Goal: Information Seeking & Learning: Learn about a topic

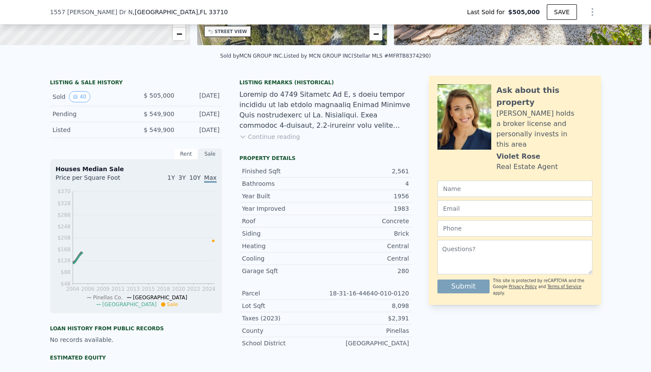
scroll to position [164, 0]
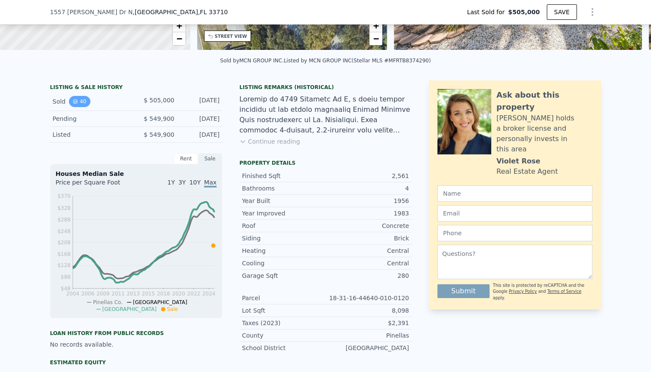
click at [77, 98] on button "40" at bounding box center [79, 101] width 21 height 11
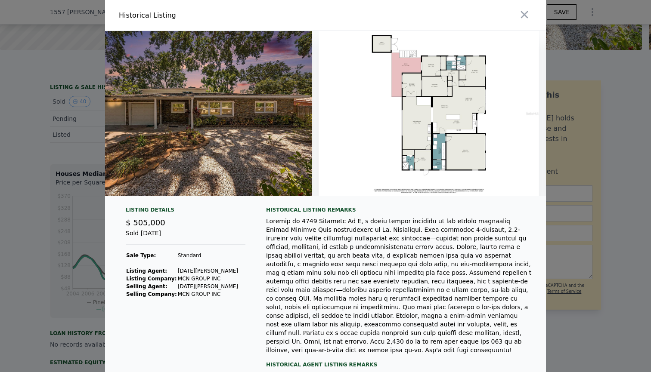
scroll to position [0, 9469]
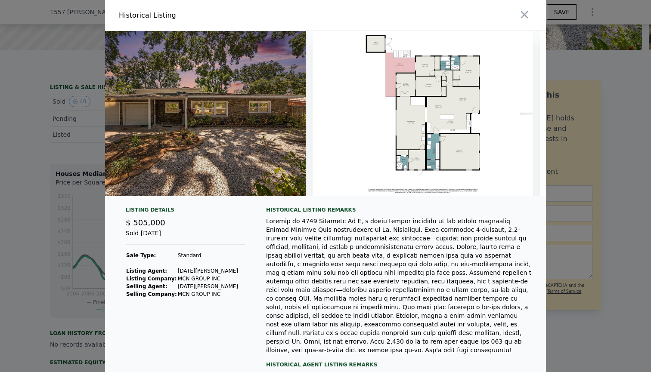
click at [442, 80] on img at bounding box center [422, 113] width 220 height 165
click at [524, 12] on icon "button" at bounding box center [524, 15] width 12 height 12
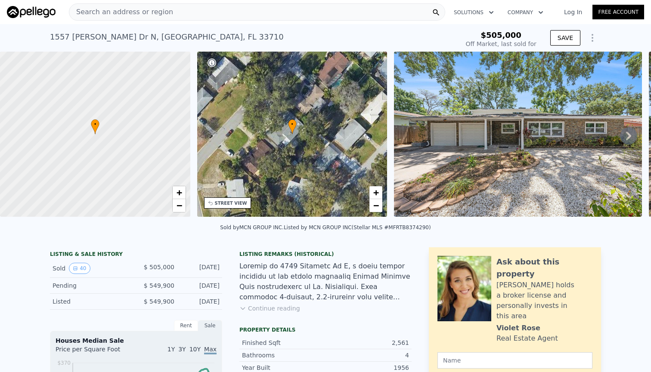
scroll to position [0, 0]
click at [228, 206] on div "STREET VIEW" at bounding box center [231, 203] width 32 height 6
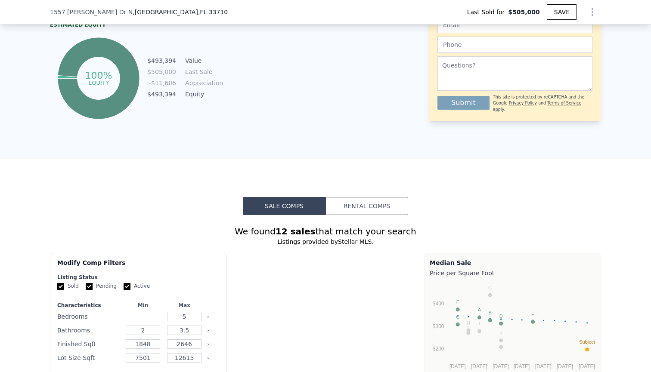
type input "$ 740,000"
type input "$ 151,637"
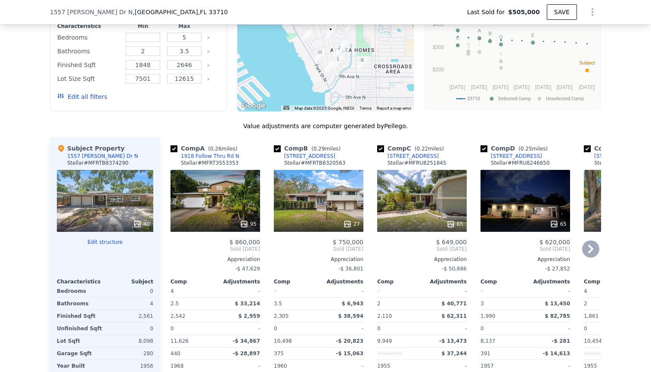
scroll to position [772, 0]
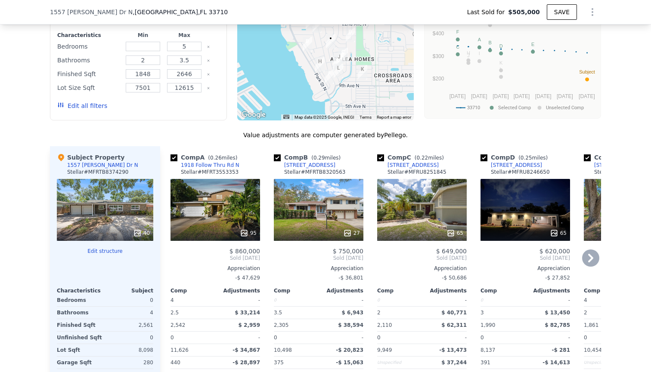
click at [331, 225] on div "27" at bounding box center [318, 210] width 89 height 62
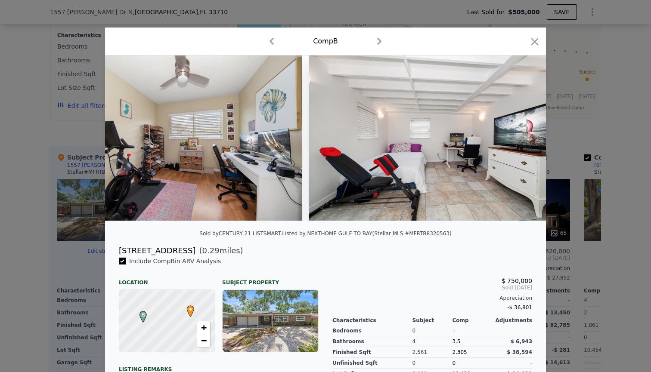
scroll to position [0, 3873]
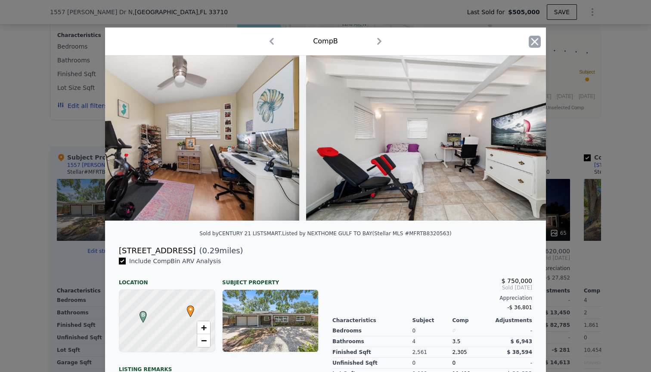
click at [532, 43] on icon "button" at bounding box center [534, 42] width 12 height 12
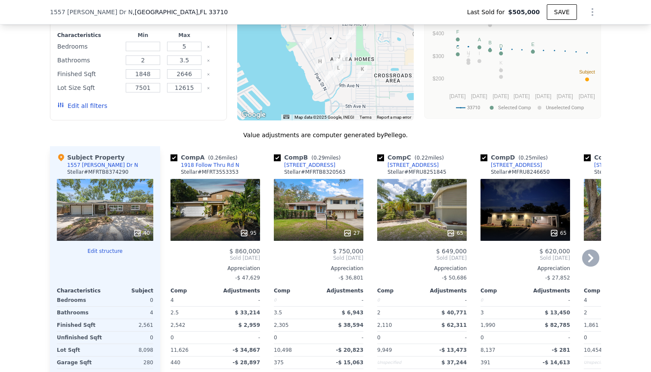
click at [222, 226] on div at bounding box center [214, 232] width 89 height 15
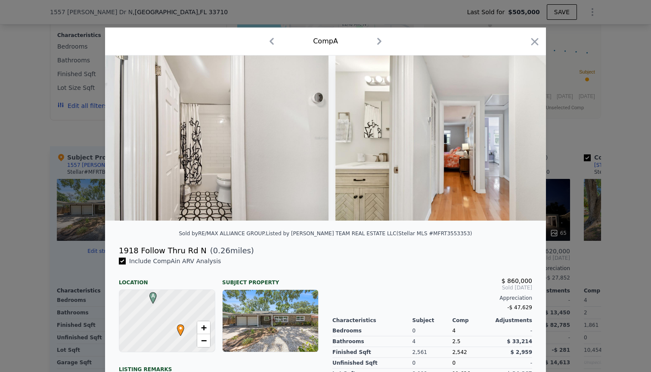
scroll to position [0, 10525]
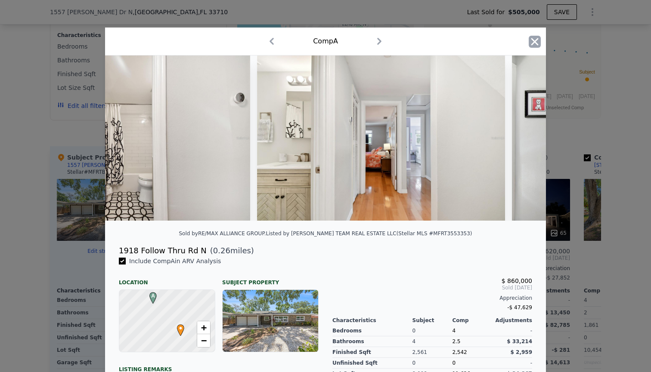
click at [537, 38] on icon "button" at bounding box center [534, 42] width 12 height 12
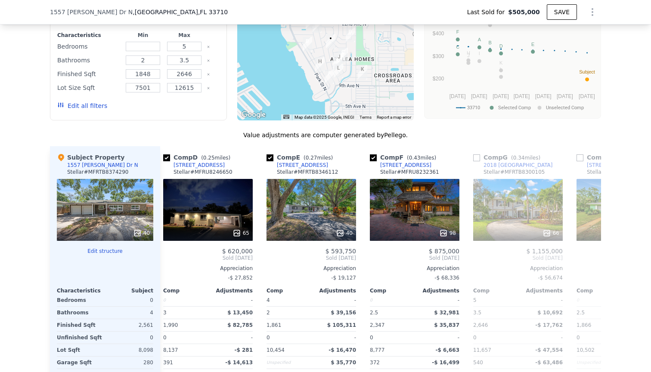
scroll to position [0, 322]
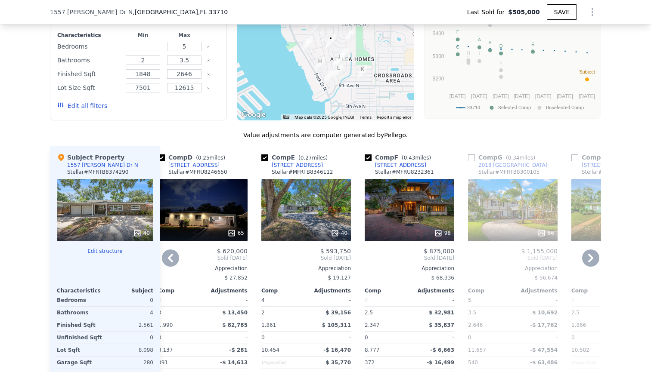
click at [407, 218] on div "98" at bounding box center [408, 210] width 89 height 62
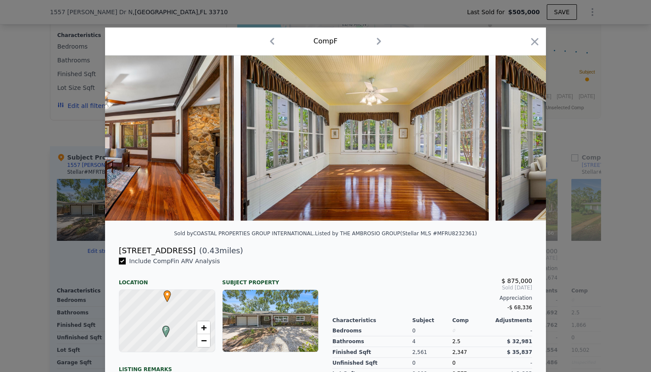
scroll to position [0, 4336]
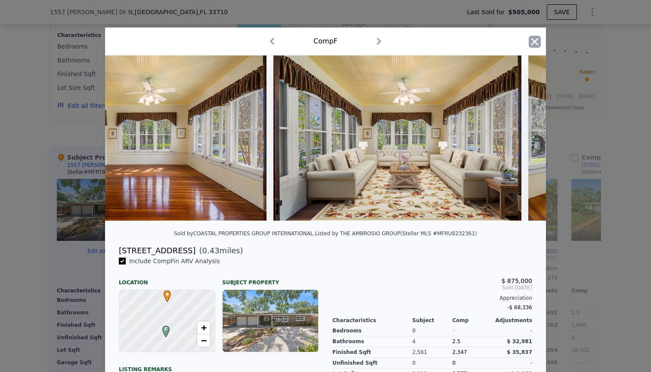
click at [537, 42] on icon "button" at bounding box center [534, 42] width 12 height 12
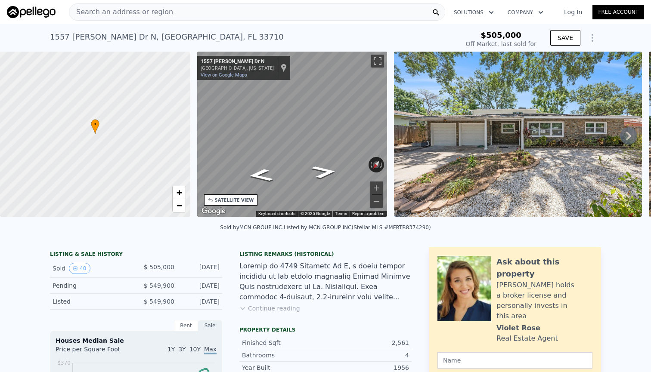
click at [628, 132] on icon at bounding box center [628, 135] width 17 height 17
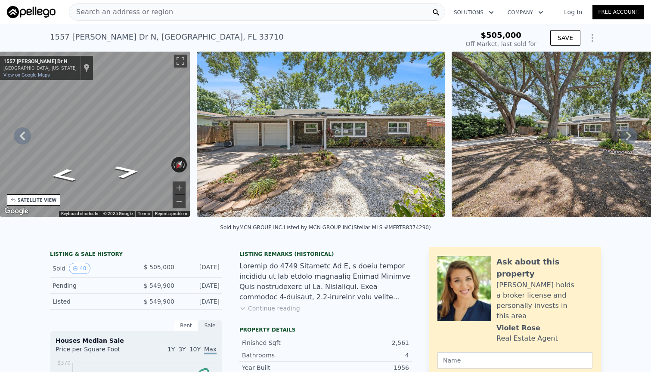
click at [628, 132] on icon at bounding box center [628, 135] width 17 height 17
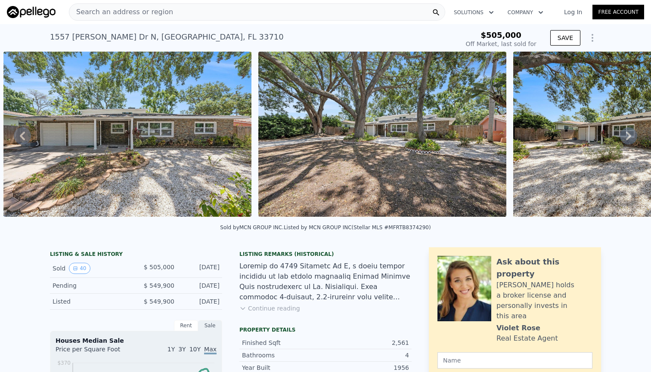
click at [628, 132] on icon at bounding box center [628, 135] width 17 height 17
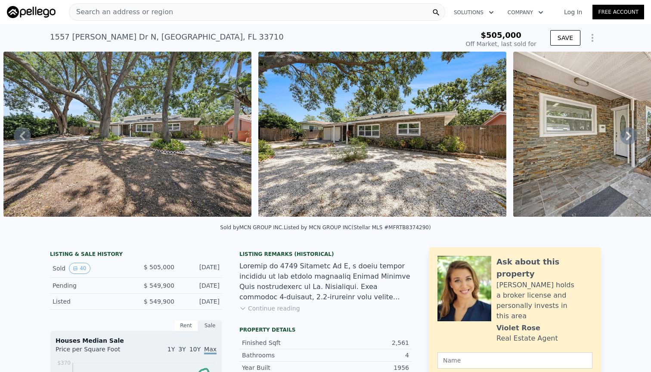
click at [628, 132] on icon at bounding box center [628, 135] width 17 height 17
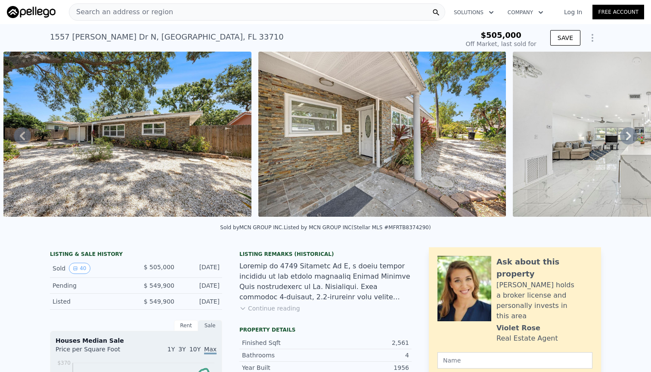
click at [628, 132] on icon at bounding box center [628, 135] width 17 height 17
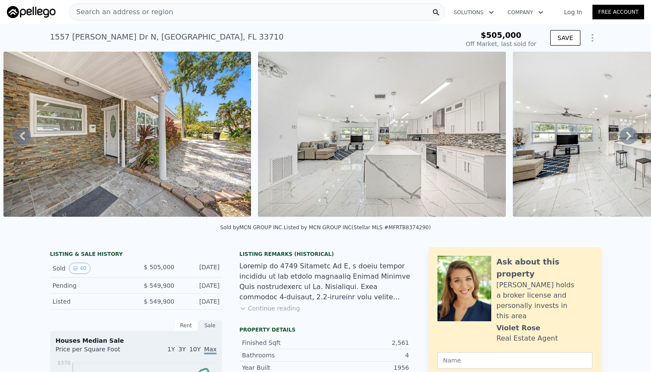
click at [628, 132] on icon at bounding box center [628, 135] width 17 height 17
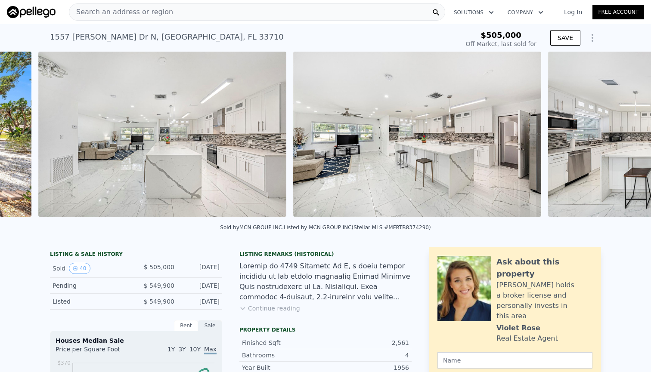
scroll to position [0, 1412]
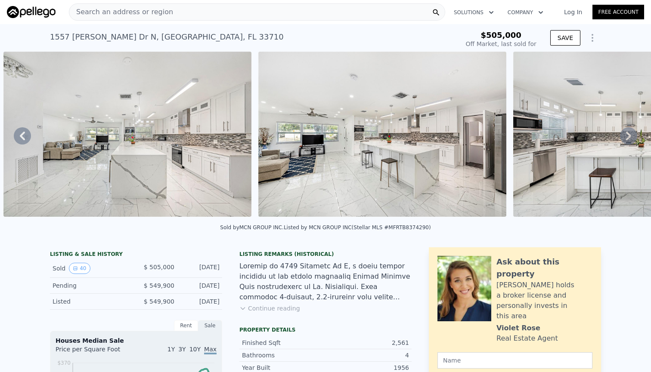
click at [238, 7] on div "Search an address or region" at bounding box center [257, 11] width 376 height 17
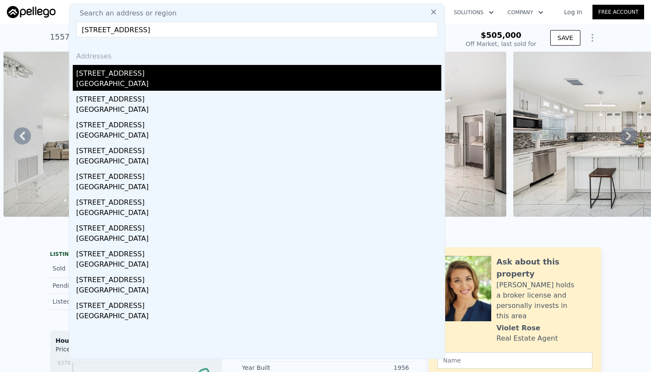
type input "[STREET_ADDRESS]"
click at [108, 74] on div "[STREET_ADDRESS]" at bounding box center [258, 72] width 365 height 14
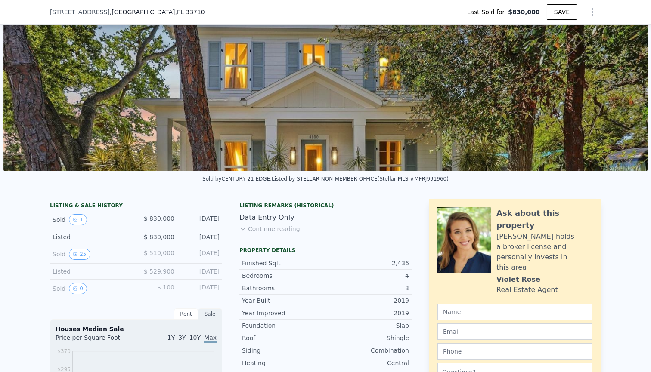
scroll to position [201, 0]
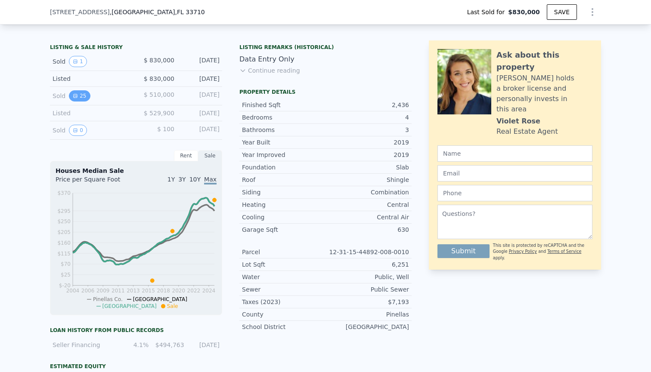
click at [81, 97] on button "25" at bounding box center [79, 95] width 21 height 11
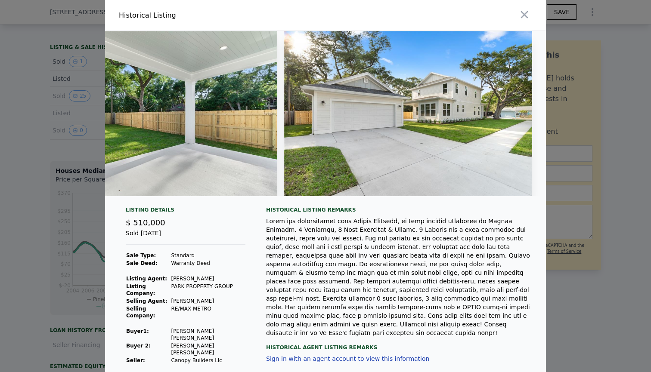
scroll to position [0, 5947]
click at [526, 10] on icon "button" at bounding box center [524, 15] width 12 height 12
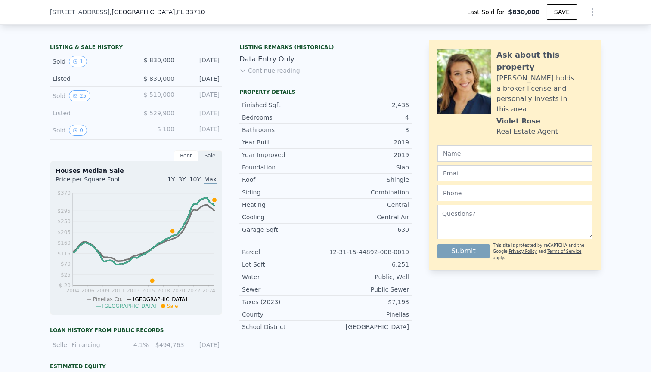
type input "$ 881,000"
type input "-$ 50,040"
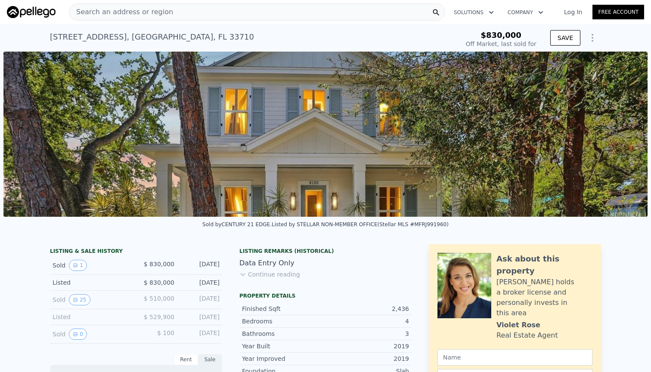
scroll to position [0, 0]
click at [222, 17] on div "Search an address or region" at bounding box center [257, 11] width 376 height 17
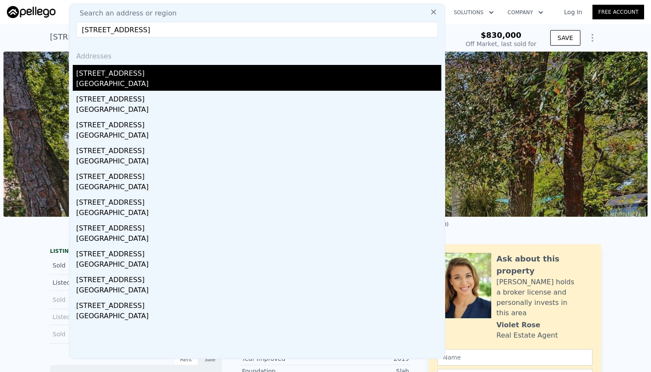
type input "[STREET_ADDRESS]"
click at [154, 82] on div "[GEOGRAPHIC_DATA]" at bounding box center [258, 85] width 365 height 12
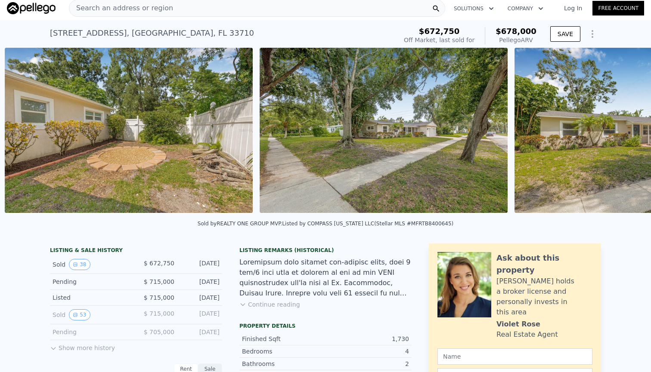
scroll to position [0, 7785]
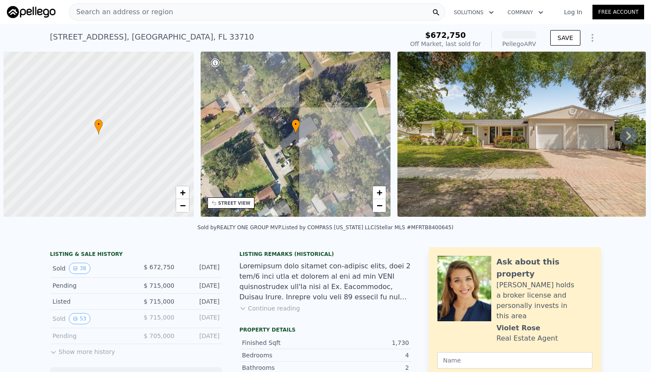
scroll to position [0, 3]
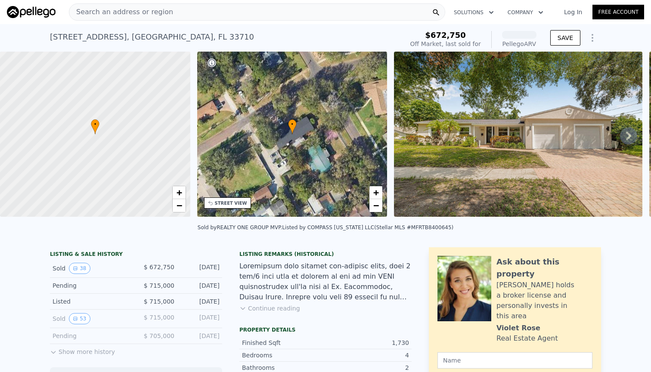
click at [311, 12] on div "Search an address or region" at bounding box center [257, 11] width 376 height 17
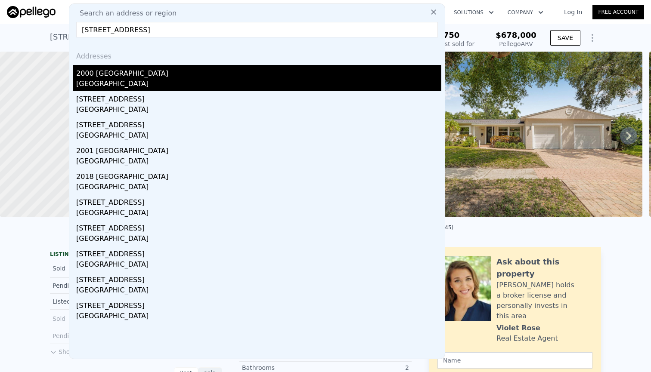
type input "2000 80th St N, St Petersburg, FL 33710"
click at [129, 71] on div "2000 80th St N" at bounding box center [258, 72] width 365 height 14
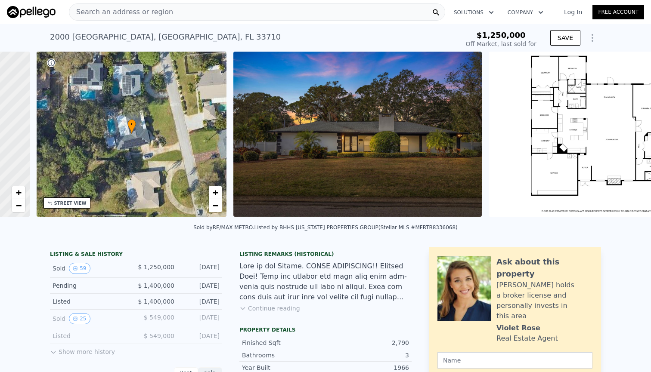
type input "-$ 1,352,335"
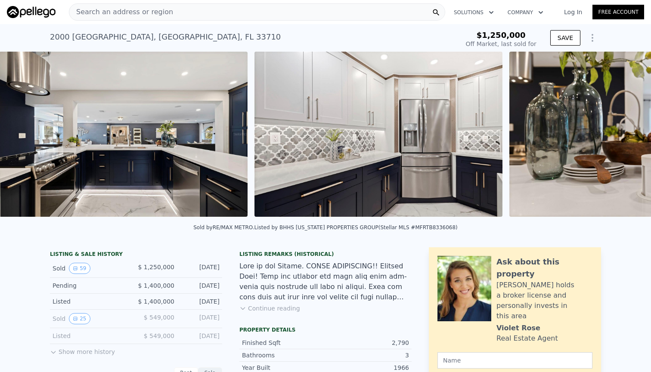
scroll to position [0, 7920]
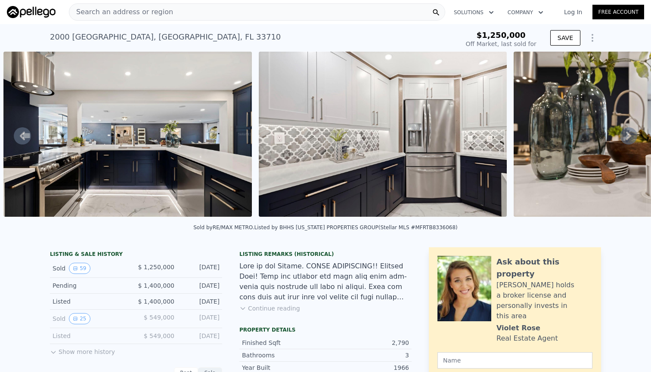
click at [213, 12] on div "Search an address or region" at bounding box center [257, 11] width 376 height 17
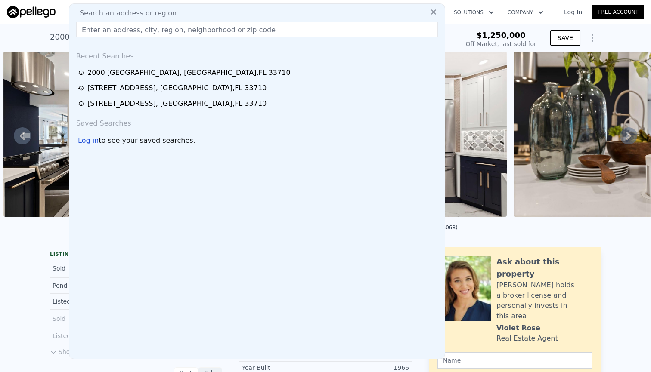
type input "2018 80th St N, St Petersburg, FL 33710"
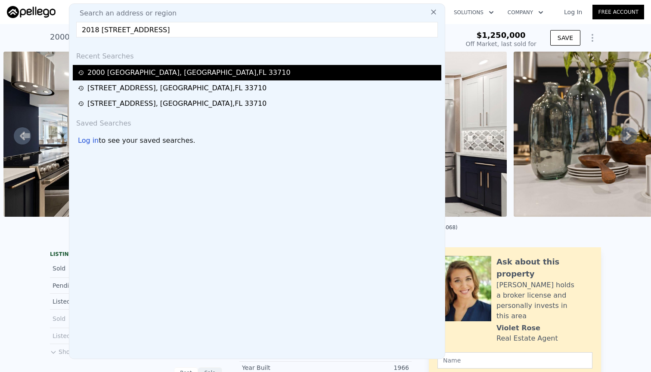
type input "$ 1,206,000"
type input "-$ 221,907"
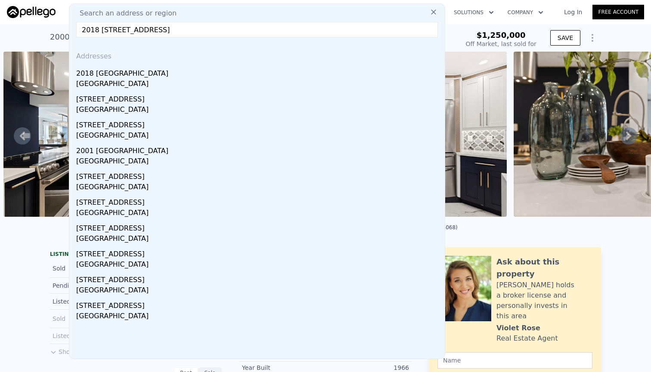
type input "2018 80th St N, St Petersburg, FL 33710"
click at [166, 71] on div "2018 [GEOGRAPHIC_DATA]" at bounding box center [258, 72] width 365 height 14
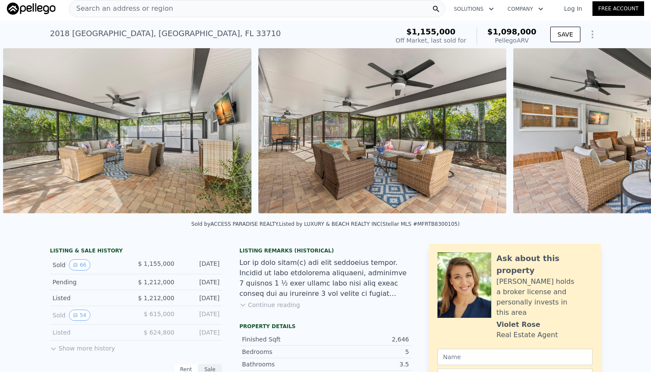
scroll to position [0, 4725]
click at [253, 4] on div "Search an address or region" at bounding box center [257, 8] width 376 height 17
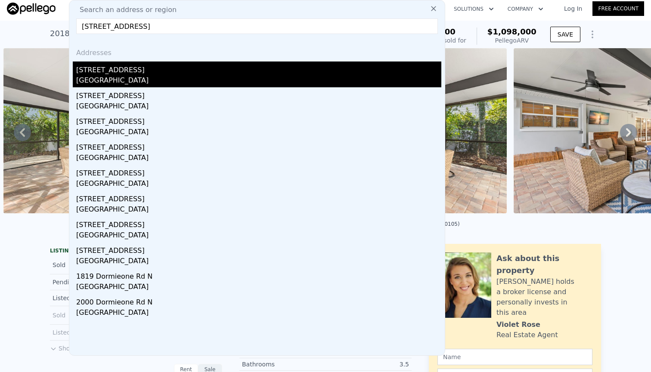
type input "1811 Dormieone Rd N, Saint Petersburg, FL 33710"
click at [148, 64] on div "1811 Dormieone Rd N" at bounding box center [258, 69] width 365 height 14
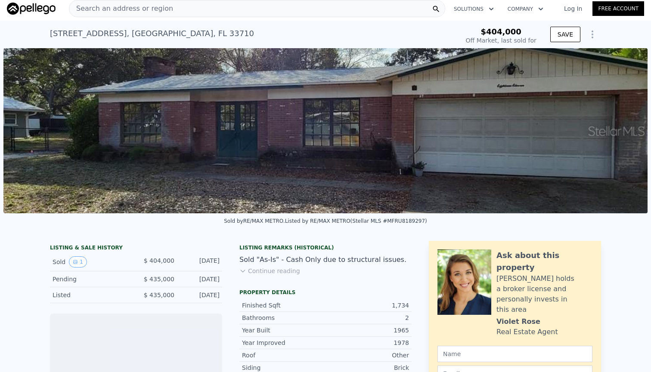
scroll to position [0, 1]
type input "-$ 430,499"
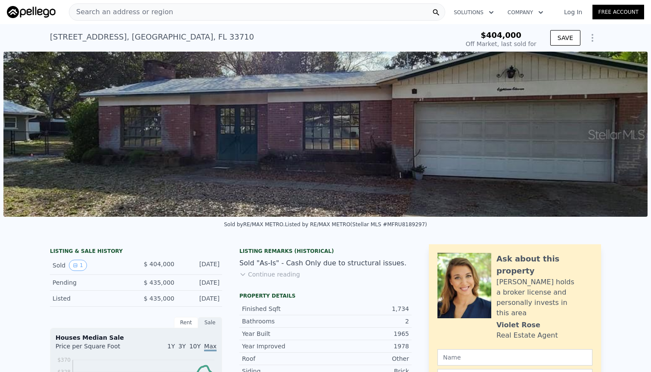
scroll to position [0, 0]
click at [264, 11] on div "Search an address or region" at bounding box center [257, 11] width 376 height 17
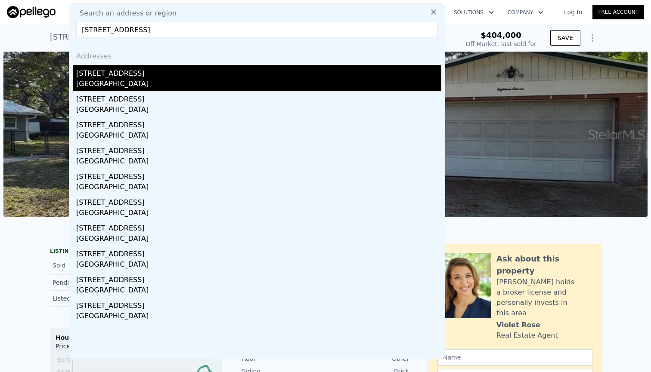
type input "7920 Elbow Ln N, Saint Petersburg, FL 33710"
click at [191, 76] on div "7920 Elbow Ln N" at bounding box center [258, 72] width 365 height 14
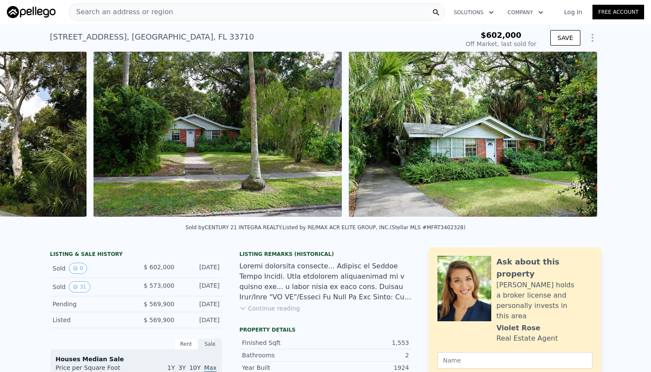
type input "-$ 615,509"
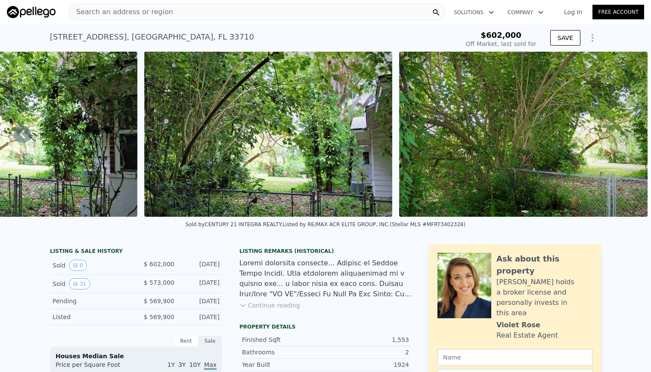
click at [290, 11] on div "Search an address or region" at bounding box center [257, 11] width 376 height 17
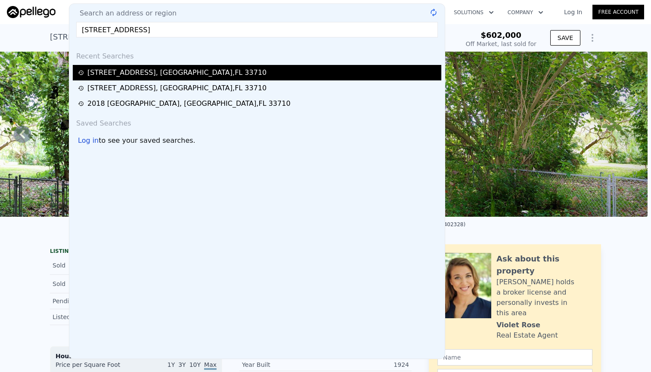
type input "2000 Dormieone Rd N, Saint Petersburg, FL 33710"
click at [195, 70] on div "7920 Elbow Ln N , St. Petersburg , FL 33710" at bounding box center [176, 73] width 179 height 10
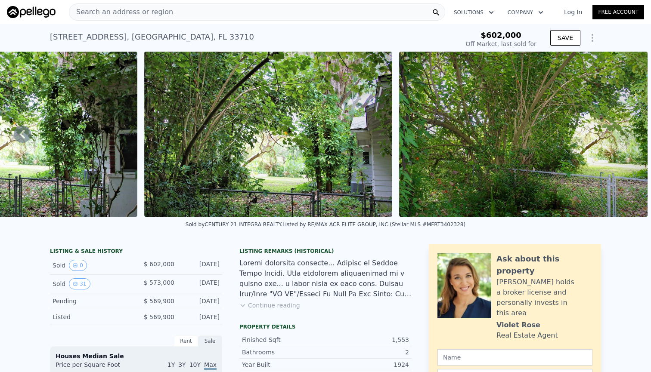
type input "$ 558,000"
type input "-$ 92,289"
click at [254, 8] on div "Search an address or region" at bounding box center [257, 11] width 376 height 17
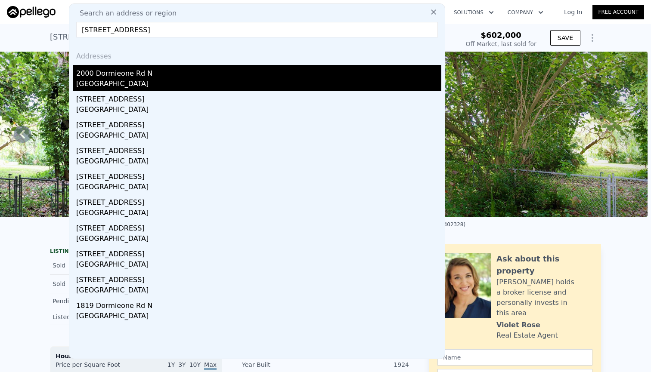
type input "2000 Dormieone Rd N, Saint Petersburg, FL 33710"
click at [138, 74] on div "2000 Dormieone Rd N" at bounding box center [258, 72] width 365 height 14
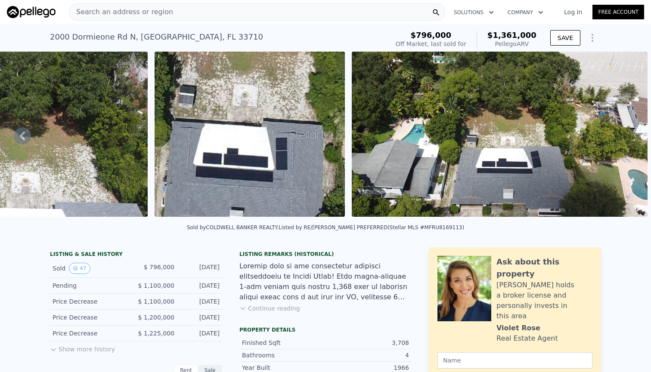
click at [253, 12] on div "Search an address or region" at bounding box center [257, 11] width 376 height 17
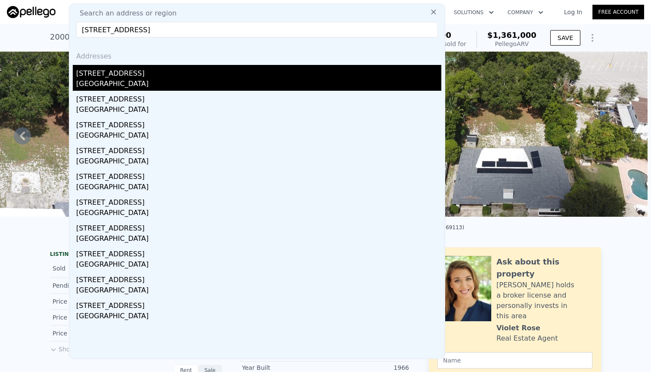
type input "8101 Country Club Rd N, St Petersburg, FL 33710"
click at [164, 75] on div "8101 Country Club Rd N" at bounding box center [258, 72] width 365 height 14
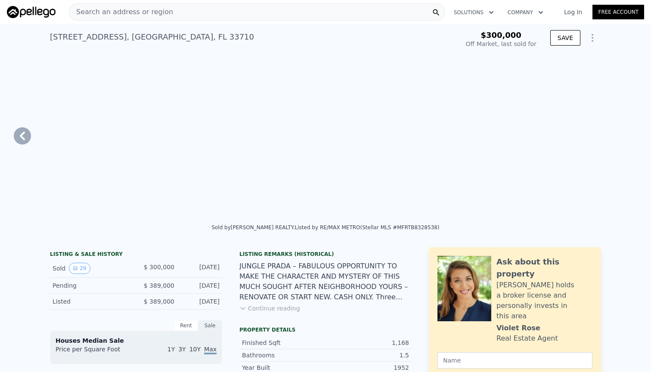
type input "-$ 319,753"
click at [77, 267] on icon "View historical data" at bounding box center [75, 268] width 5 height 5
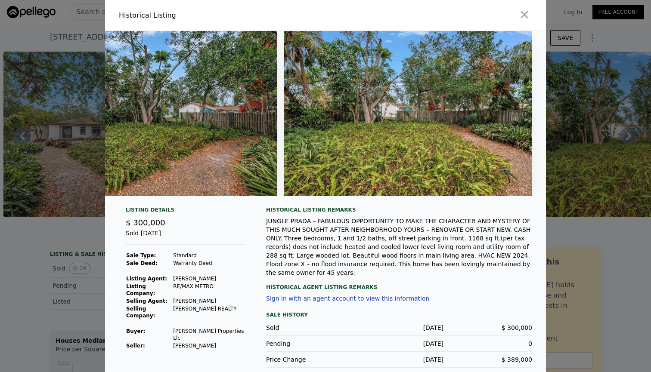
scroll to position [0, 6941]
click at [523, 15] on icon "button" at bounding box center [524, 14] width 7 height 7
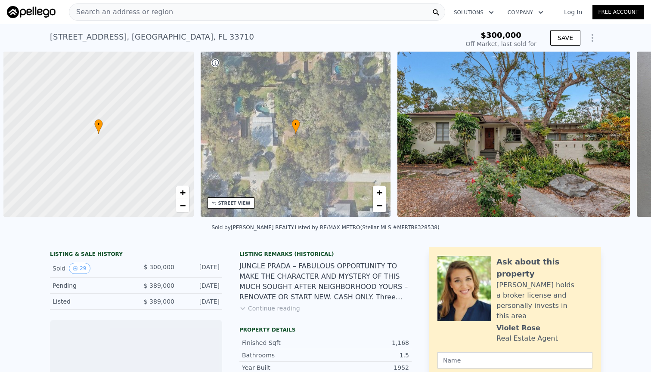
scroll to position [0, 3]
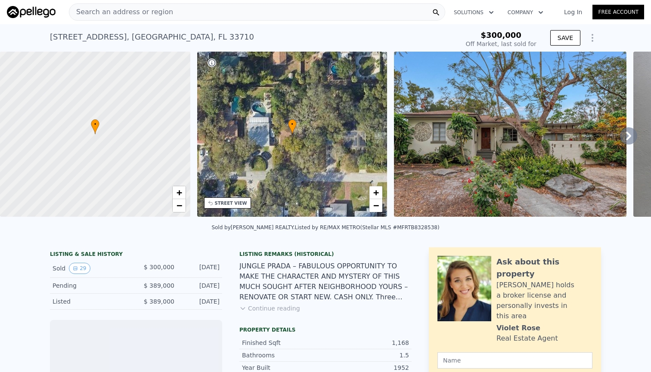
click at [230, 16] on div "Search an address or region" at bounding box center [257, 11] width 376 height 17
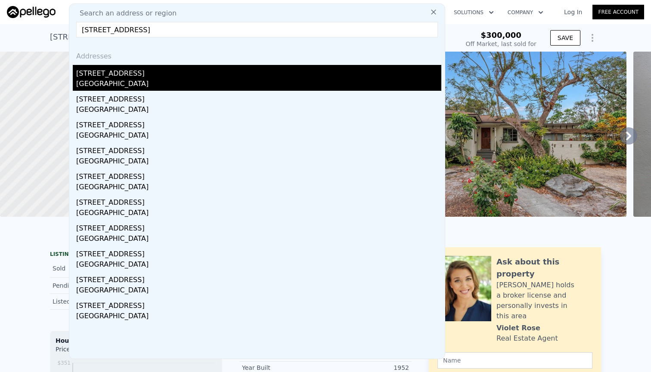
type input "1517 Jungle Ave N, Saint Petersburg, FL 33710"
click at [153, 73] on div "1517 Jungle Ave N" at bounding box center [258, 72] width 365 height 14
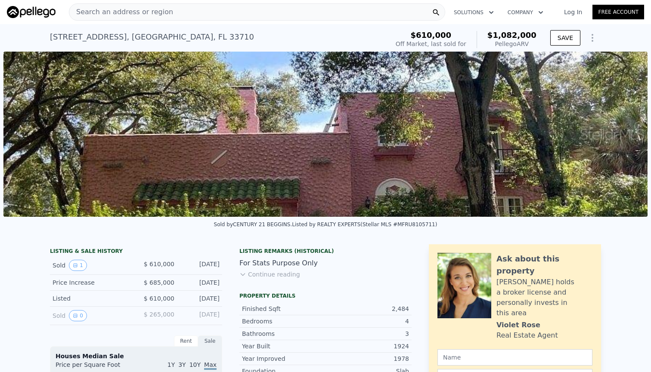
click at [339, 14] on div "Search an address or region" at bounding box center [257, 11] width 376 height 17
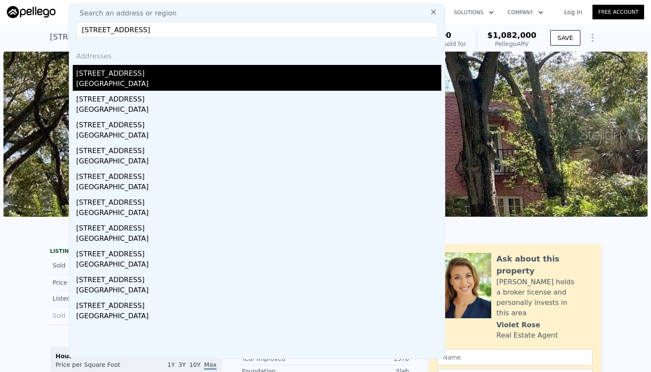
type input "927 Jungle Ave N, Saint Petersburg, FL 33710"
click at [133, 73] on div "927 Jungle Ave N" at bounding box center [258, 72] width 365 height 14
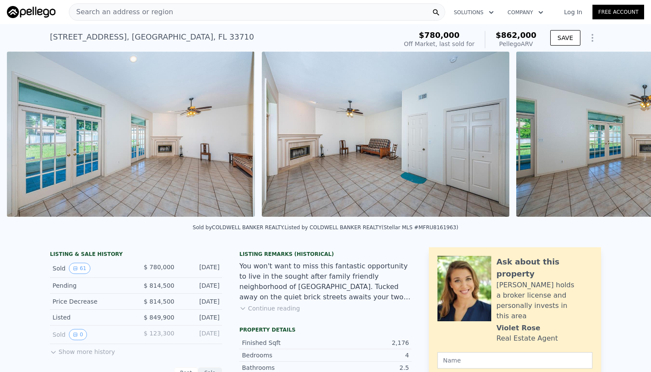
scroll to position [0, 7073]
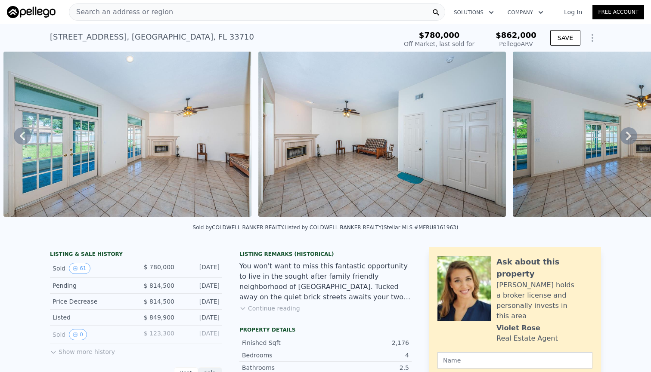
click at [339, 12] on div "Search an address or region" at bounding box center [257, 11] width 376 height 17
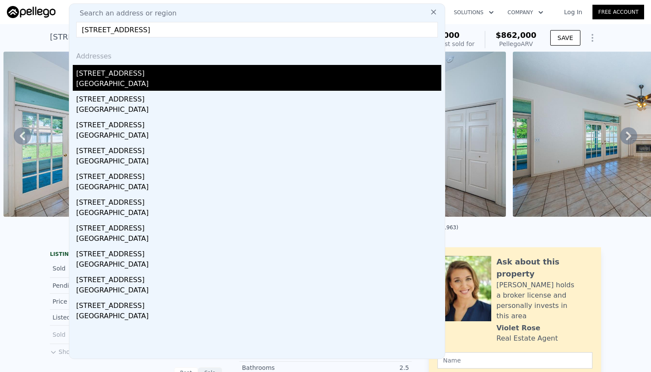
type input "1235 Jungle Ave N, St Petersburg, FL 33710"
click at [176, 68] on div "1235 Jungle Ave N" at bounding box center [258, 72] width 365 height 14
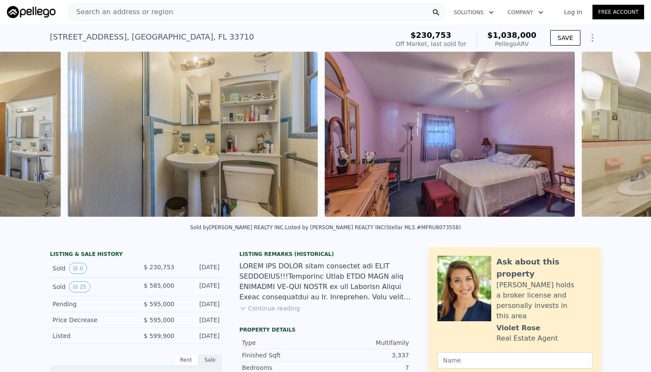
scroll to position [0, 3407]
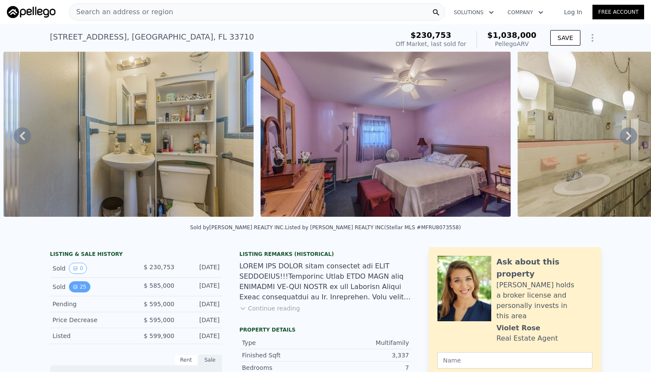
click at [86, 286] on button "25" at bounding box center [79, 286] width 21 height 11
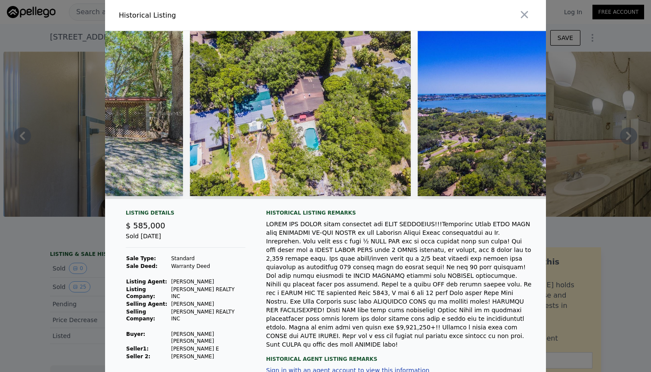
scroll to position [0, 5514]
